Goal: Ask a question

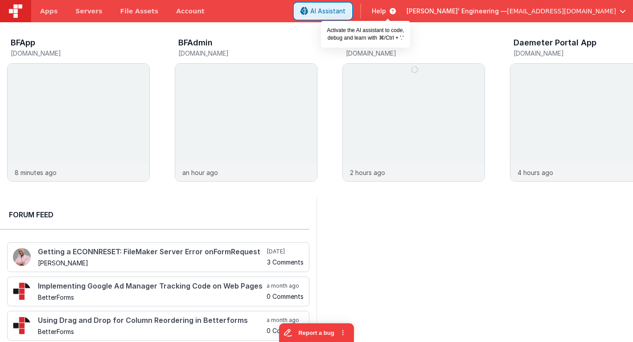
click at [345, 9] on span "AI Assistant" at bounding box center [327, 11] width 35 height 9
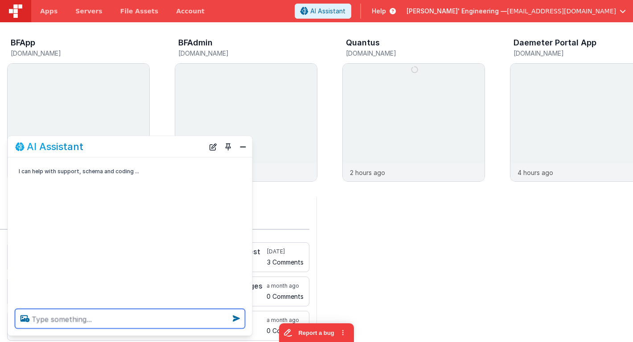
click at [103, 316] on textarea at bounding box center [130, 319] width 230 height 20
paste textarea "I have a problem with some form submissions. Occasionally a user will submit a …"
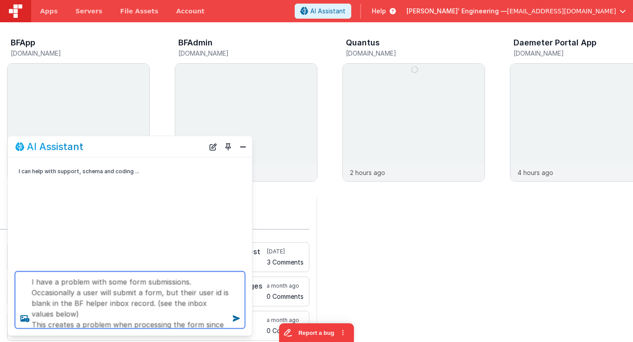
scroll to position [311, 0]
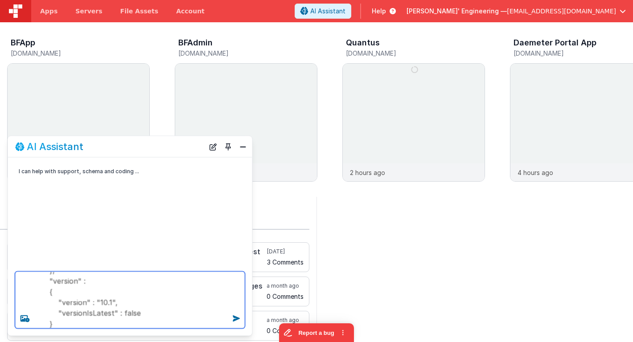
type textarea "I have a problem with some form submissions. Occasionally a user will submit a …"
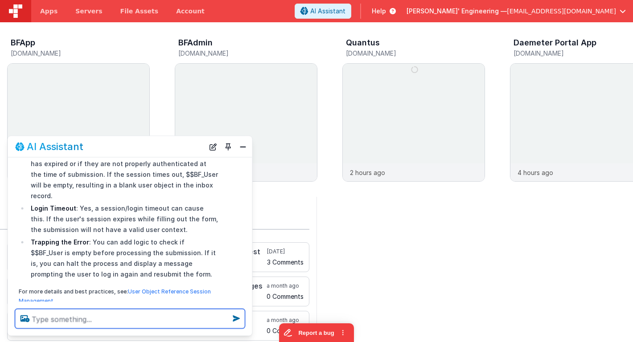
scroll to position [208, 0]
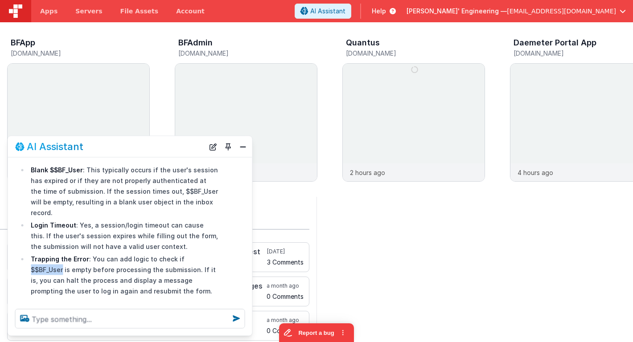
drag, startPoint x: 177, startPoint y: 238, endPoint x: 207, endPoint y: 238, distance: 30.3
click at [208, 253] on li "Trapping the Error : You can add logic to check if $$BF_User is empty before pr…" at bounding box center [124, 274] width 190 height 43
copy li "$$BF_User"
click at [242, 147] on button "Close" at bounding box center [243, 146] width 12 height 12
